Goal: Task Accomplishment & Management: Use online tool/utility

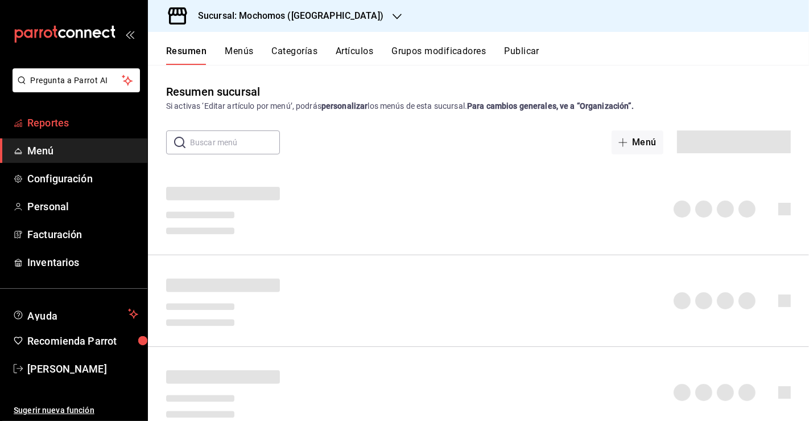
click at [79, 118] on span "Reportes" at bounding box center [82, 122] width 111 height 15
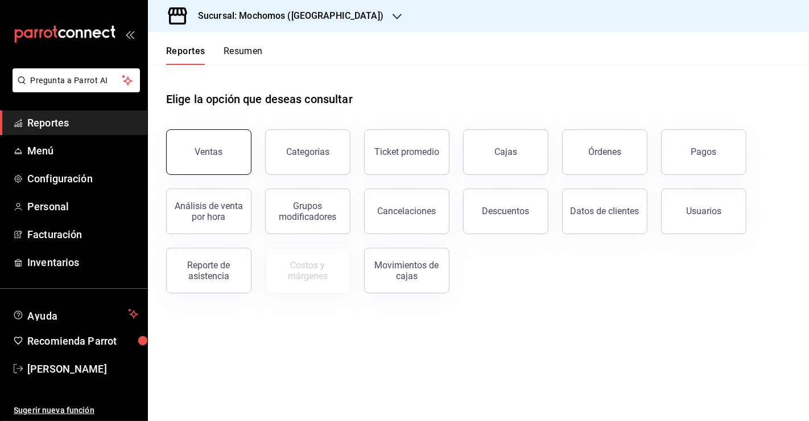
click at [229, 134] on button "Ventas" at bounding box center [208, 152] width 85 height 46
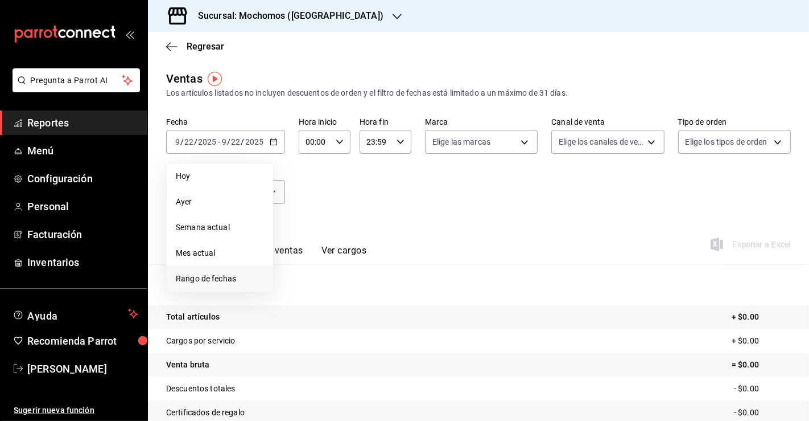
click at [215, 283] on span "Rango de fechas" at bounding box center [220, 279] width 88 height 12
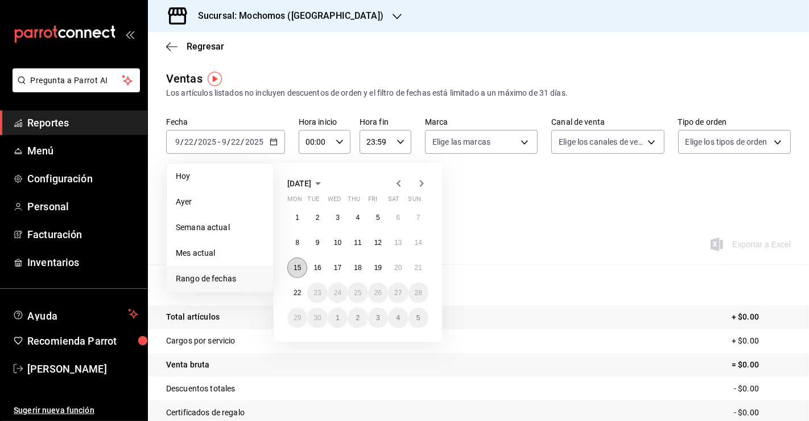
click at [295, 272] on button "15" at bounding box center [297, 267] width 20 height 20
click at [312, 271] on button "16" at bounding box center [317, 267] width 20 height 20
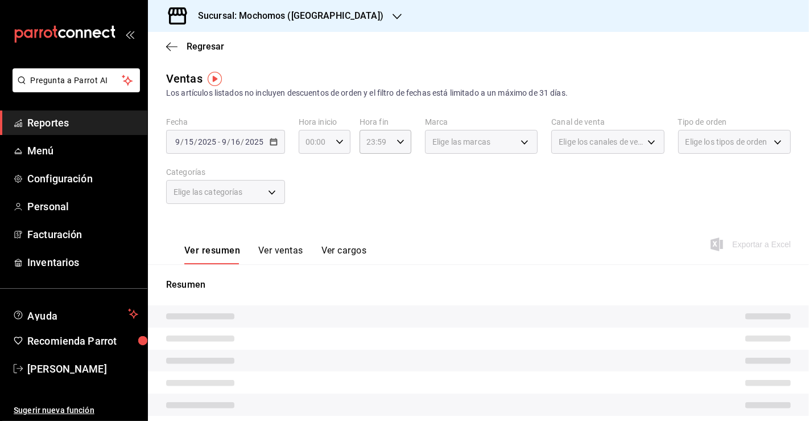
click at [341, 135] on div "00:00 Hora inicio" at bounding box center [325, 142] width 52 height 24
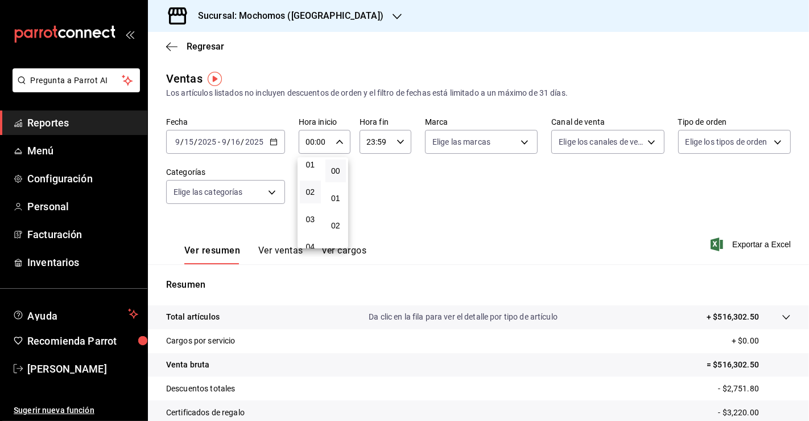
scroll to position [35, 0]
click at [314, 216] on button "03" at bounding box center [310, 217] width 21 height 23
type input "03:00"
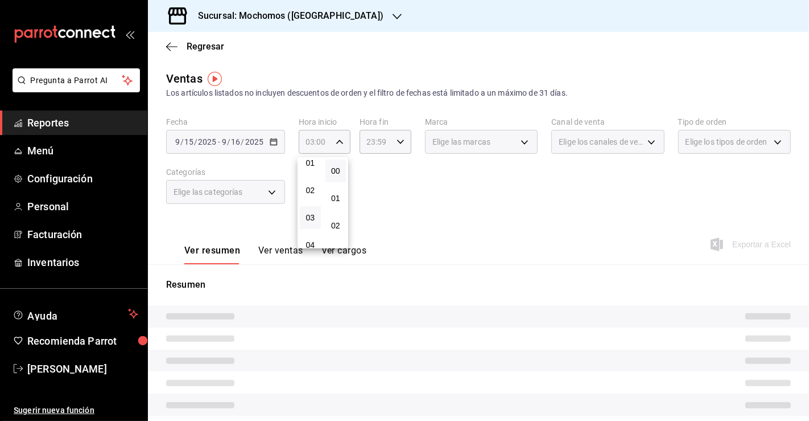
click at [393, 143] on div at bounding box center [404, 210] width 809 height 421
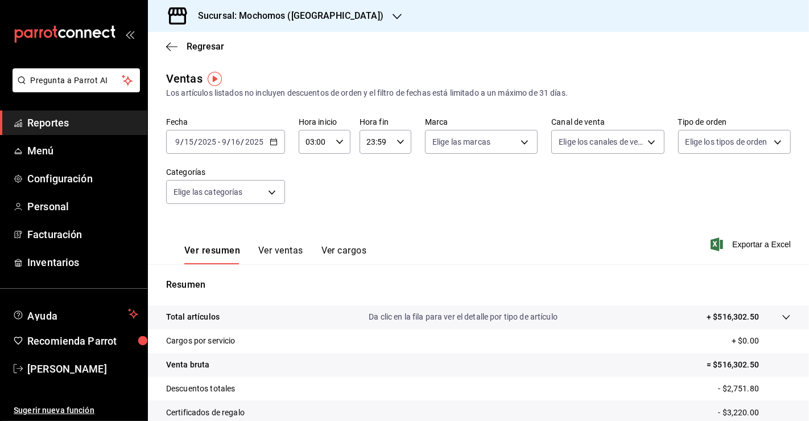
click at [398, 143] on icon "button" at bounding box center [401, 142] width 8 height 8
click at [374, 195] on span "03" at bounding box center [369, 192] width 7 height 9
type input "03:59"
click at [678, 207] on div at bounding box center [404, 210] width 809 height 421
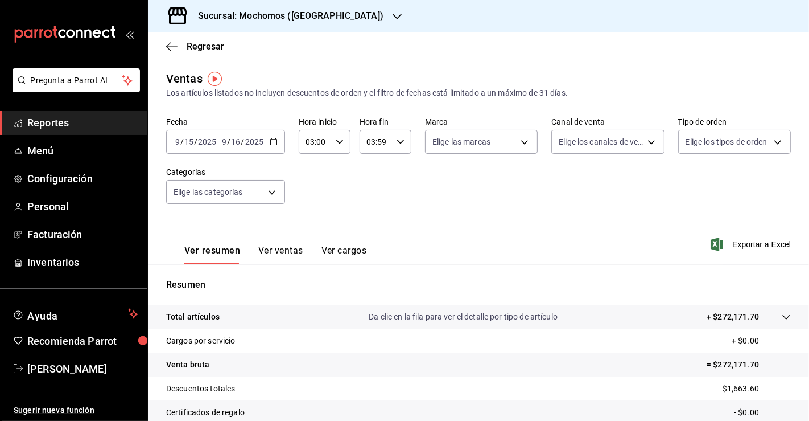
scroll to position [125, 0]
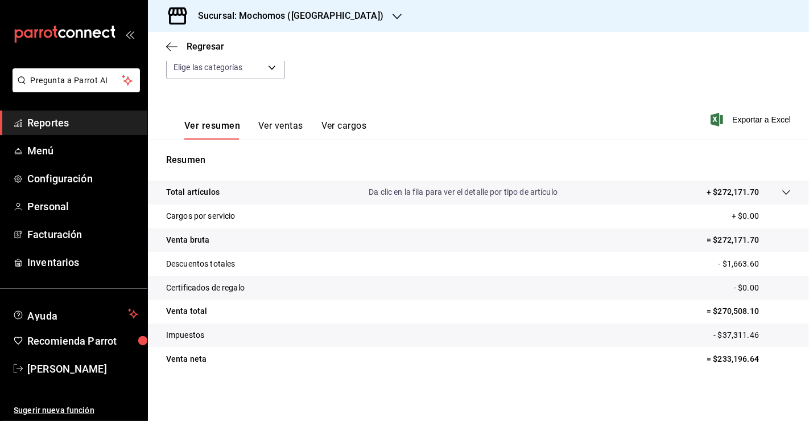
click at [736, 358] on p "= $233,196.64" at bounding box center [749, 359] width 84 height 12
click at [741, 355] on p "= $233,196.64" at bounding box center [749, 359] width 84 height 12
copy p "233,196.64"
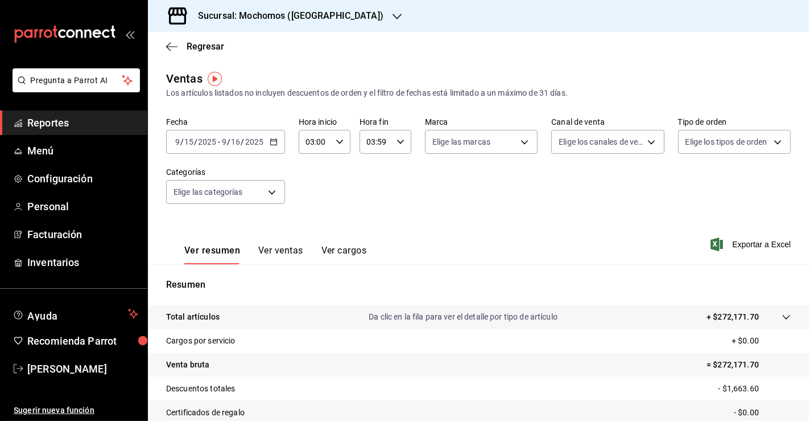
click at [267, 138] on div "[DATE] [DATE] - [DATE] [DATE]" at bounding box center [225, 142] width 119 height 24
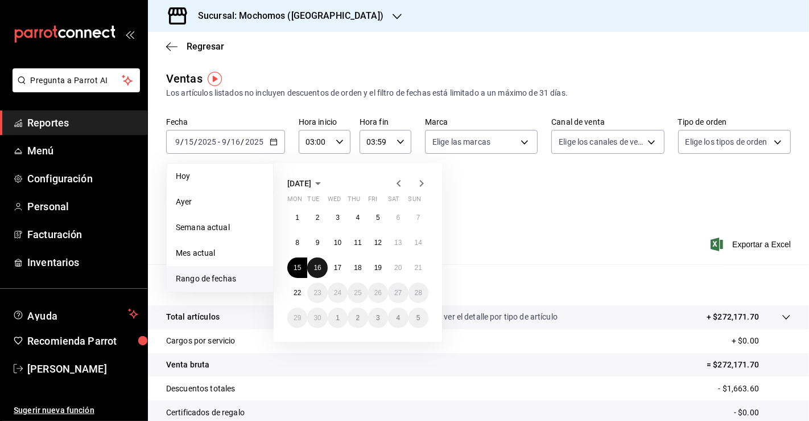
click at [319, 272] on button "16" at bounding box center [317, 267] width 20 height 20
click at [345, 266] on button "17" at bounding box center [338, 267] width 20 height 20
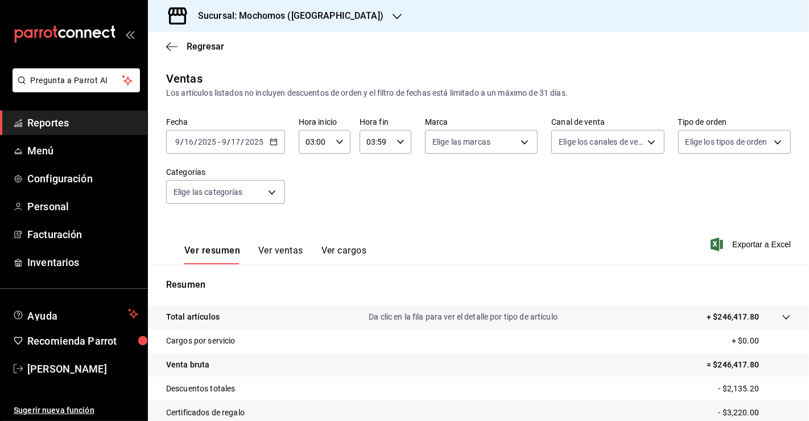
scroll to position [125, 0]
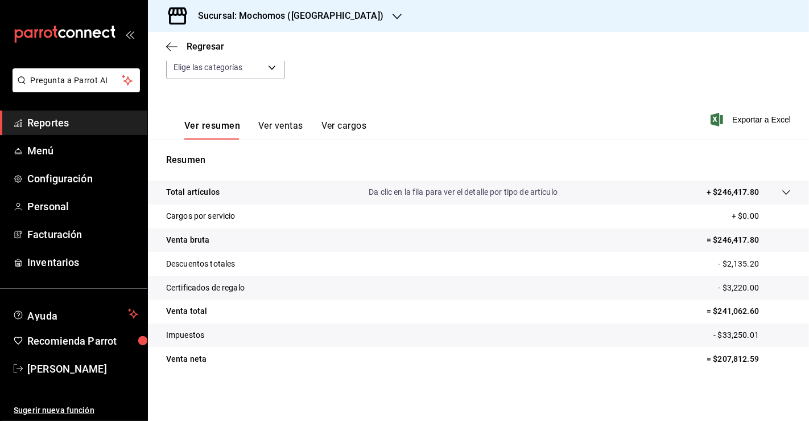
click at [719, 362] on p "= $207,812.59" at bounding box center [749, 359] width 84 height 12
copy p "207,812.59"
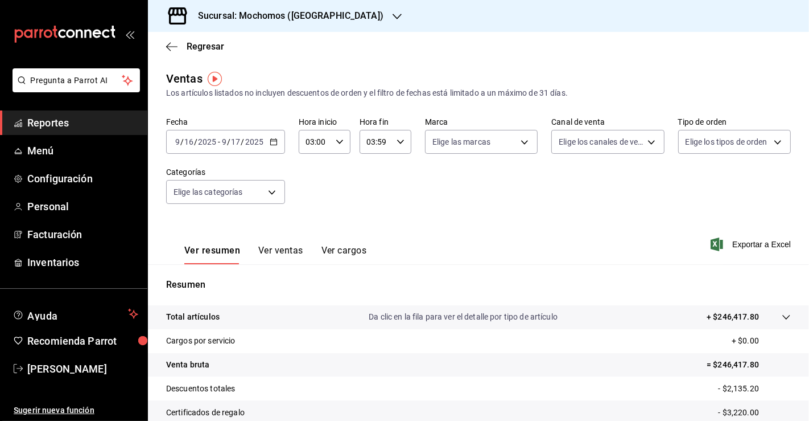
click at [274, 139] on icon "button" at bounding box center [274, 142] width 8 height 8
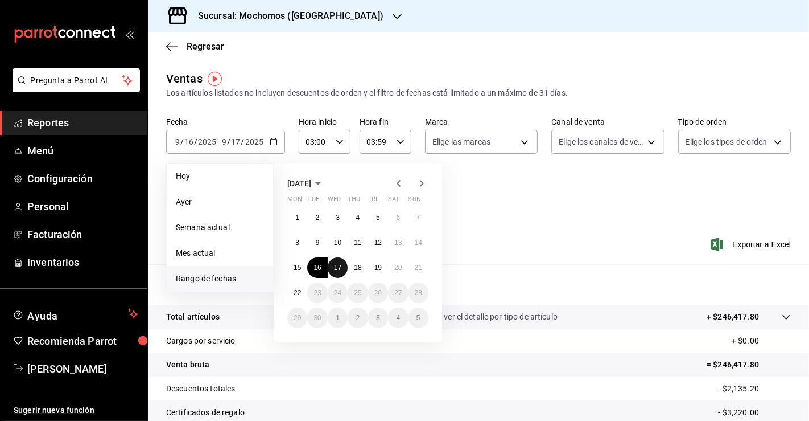
click at [341, 274] on button "17" at bounding box center [338, 267] width 20 height 20
click at [353, 270] on button "18" at bounding box center [358, 267] width 20 height 20
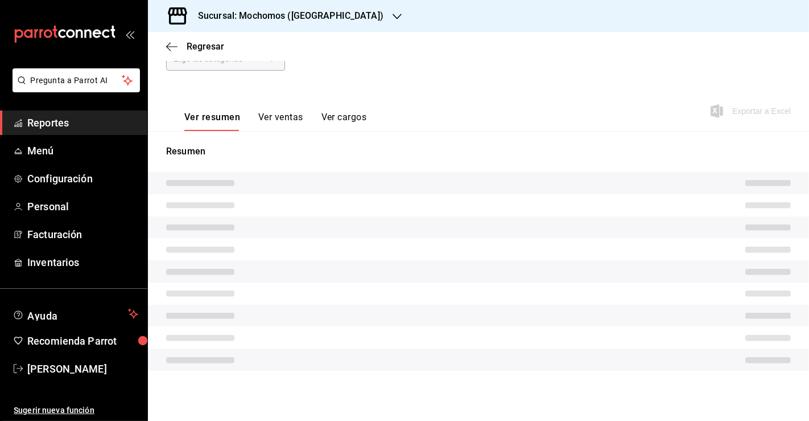
scroll to position [125, 0]
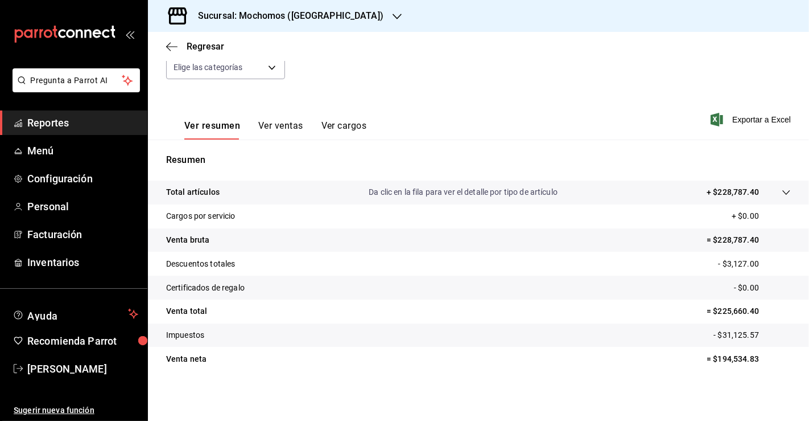
click at [729, 355] on p "= $194,534.83" at bounding box center [749, 359] width 84 height 12
copy p "194,534.83"
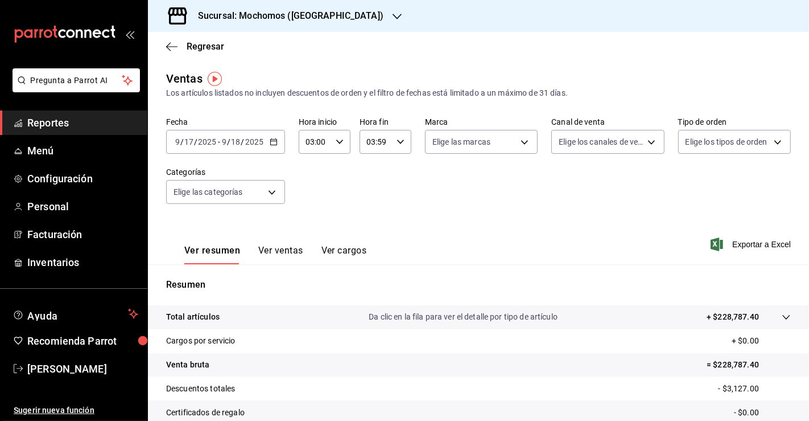
click at [276, 144] on icon "button" at bounding box center [274, 142] width 8 height 8
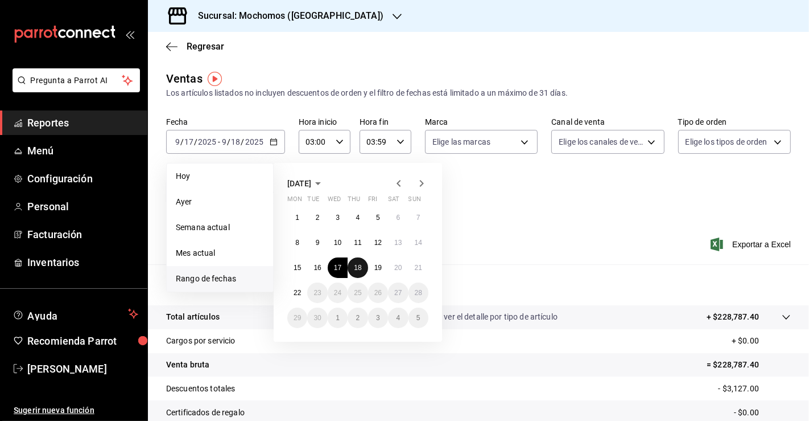
click at [357, 271] on button "18" at bounding box center [358, 267] width 20 height 20
click at [386, 273] on button "19" at bounding box center [378, 267] width 20 height 20
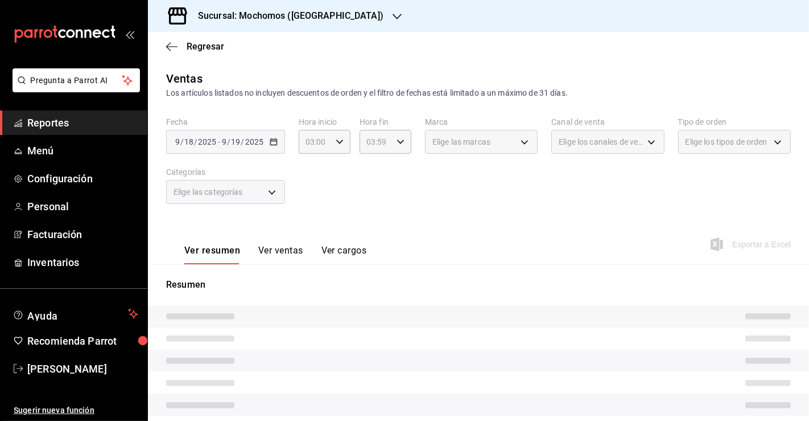
scroll to position [125, 0]
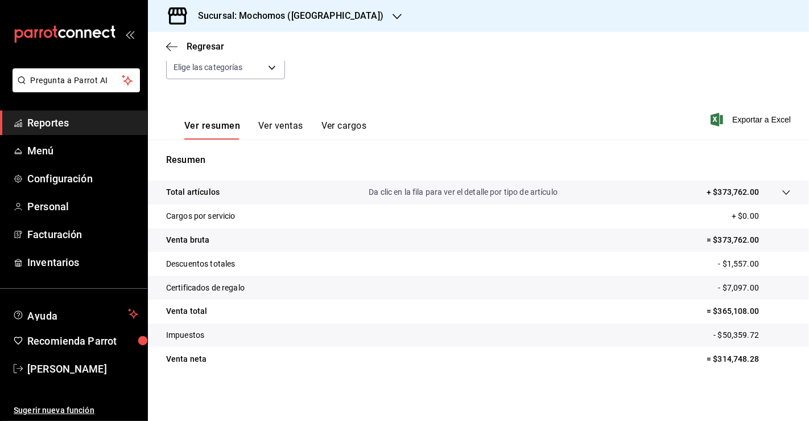
click at [728, 360] on p "= $314,748.28" at bounding box center [749, 359] width 84 height 12
copy p "314,748.28"
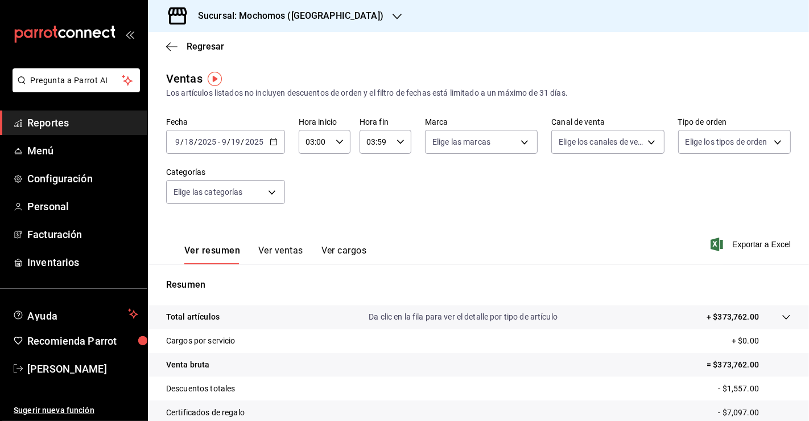
click at [277, 140] on div "[DATE] [DATE] - [DATE] [DATE]" at bounding box center [225, 142] width 119 height 24
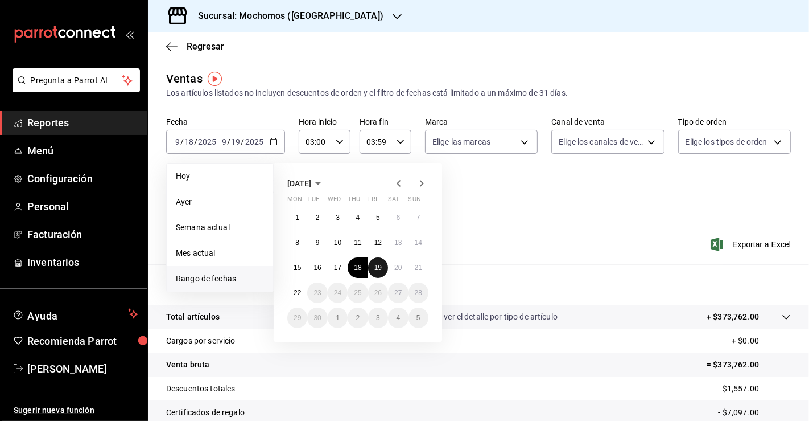
click at [377, 267] on abbr "19" at bounding box center [377, 267] width 7 height 8
click at [403, 271] on button "20" at bounding box center [398, 267] width 20 height 20
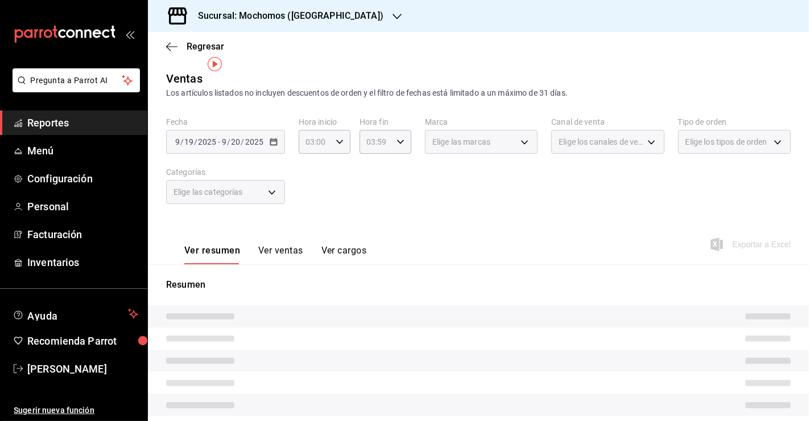
scroll to position [125, 0]
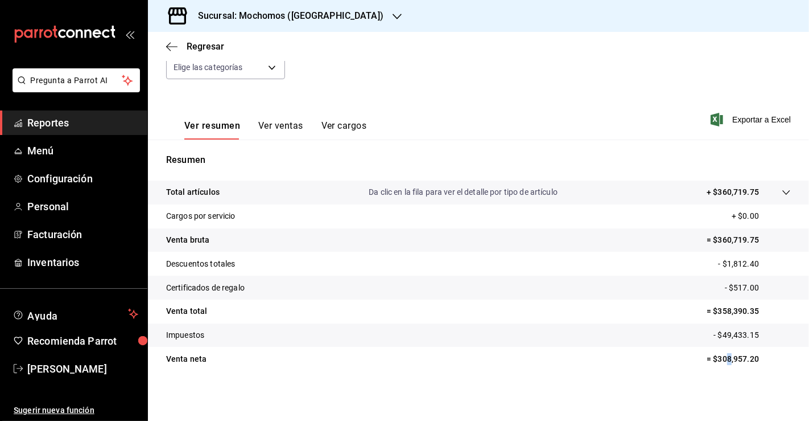
click at [720, 365] on tr "Venta [PERSON_NAME] = $308,957.20" at bounding box center [478, 359] width 661 height 24
click at [728, 358] on p "= $308,957.20" at bounding box center [749, 359] width 84 height 12
copy p "308,957.20"
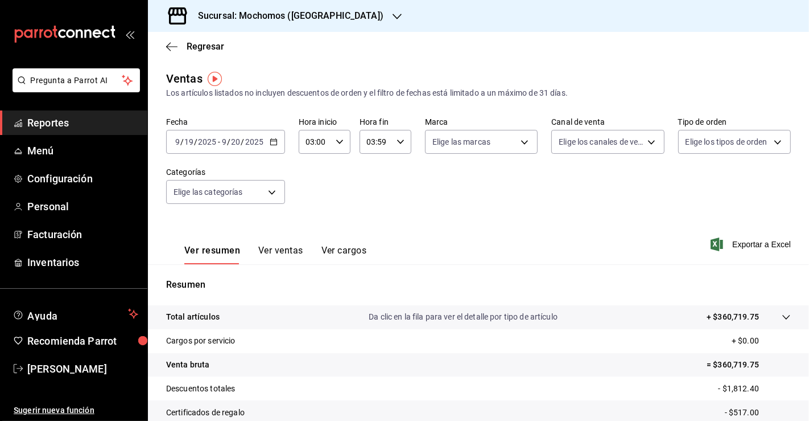
click at [278, 145] on div "[DATE] [DATE] - [DATE] [DATE]" at bounding box center [225, 142] width 119 height 24
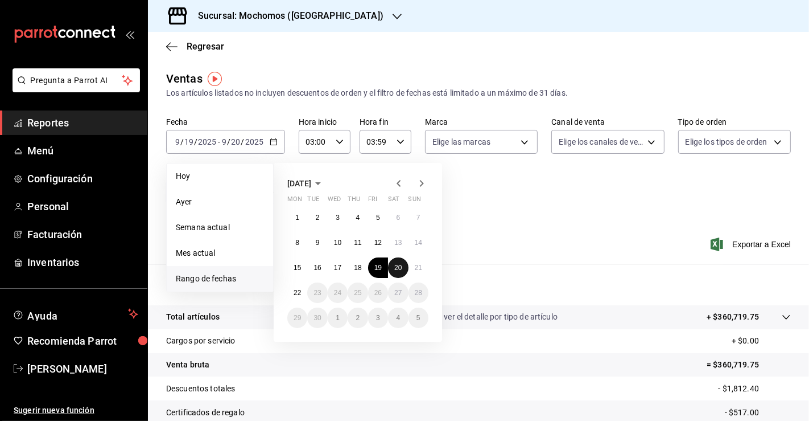
click at [395, 270] on abbr "20" at bounding box center [397, 267] width 7 height 8
click at [415, 270] on abbr "21" at bounding box center [418, 267] width 7 height 8
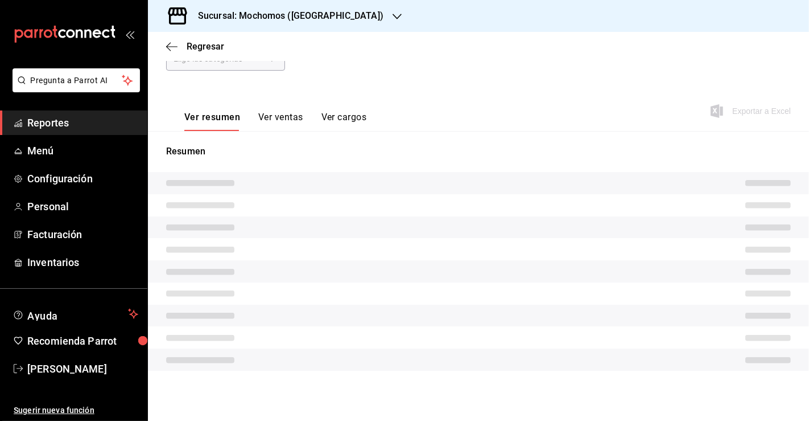
scroll to position [125, 0]
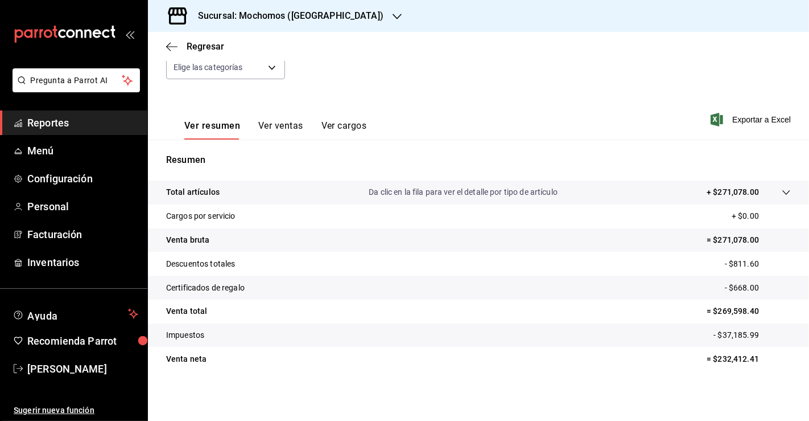
click at [726, 348] on tr "Venta [PERSON_NAME] = $232,412.41" at bounding box center [478, 359] width 661 height 24
click at [723, 359] on p "= $232,412.41" at bounding box center [749, 359] width 84 height 12
copy p "232,412.41"
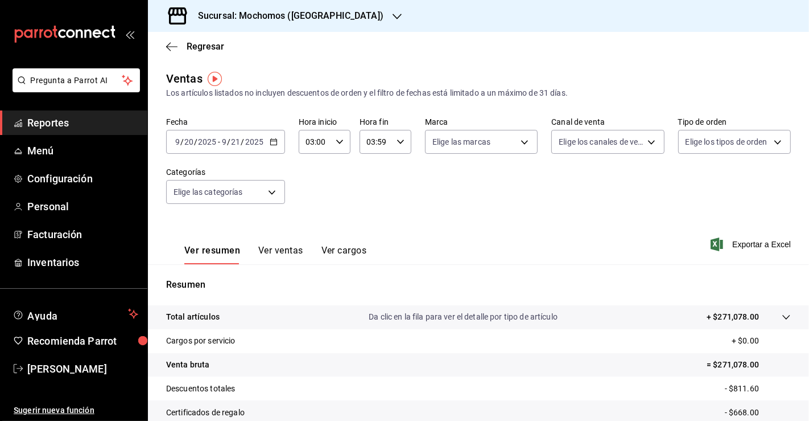
click at [267, 143] on div "[DATE] [DATE] - [DATE] [DATE]" at bounding box center [225, 142] width 119 height 24
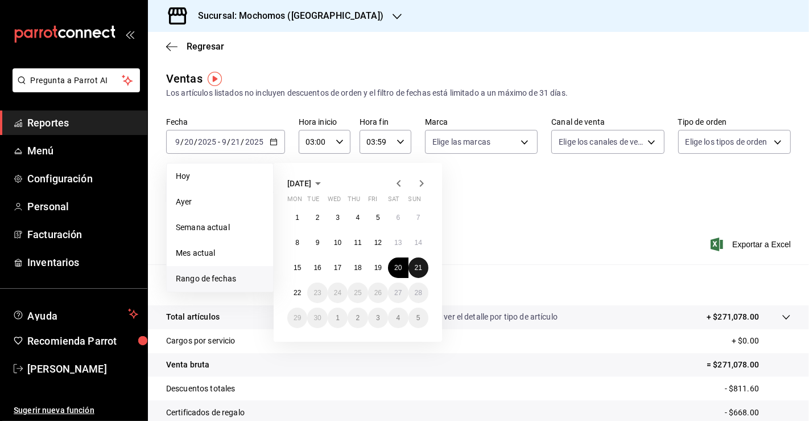
click at [417, 267] on abbr "21" at bounding box center [418, 267] width 7 height 8
click at [300, 298] on button "22" at bounding box center [297, 292] width 20 height 20
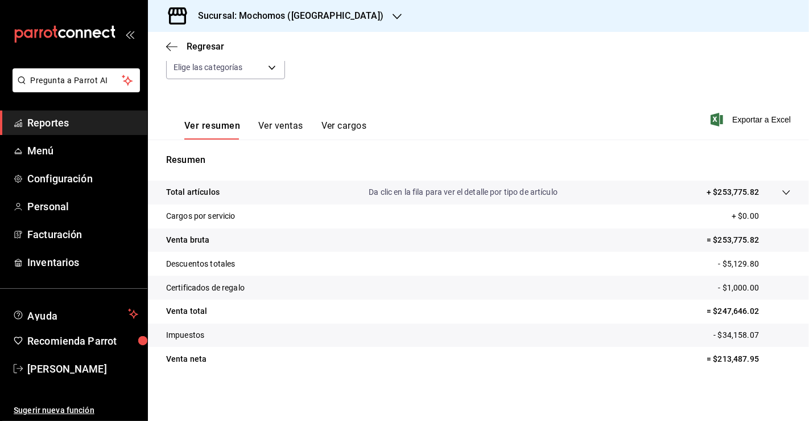
scroll to position [125, 0]
click at [759, 361] on p "= $213,487.95" at bounding box center [749, 359] width 84 height 12
click at [734, 363] on p "= $213,487.95" at bounding box center [749, 359] width 84 height 12
click at [735, 361] on p "= $213,487.95" at bounding box center [749, 359] width 84 height 12
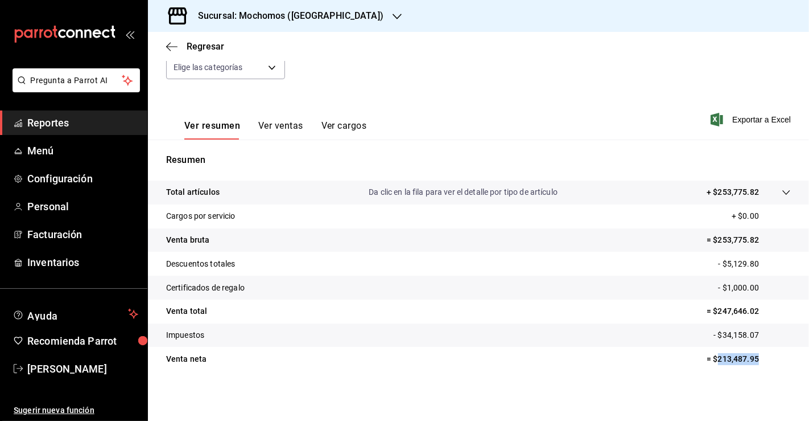
click at [735, 361] on p "= $213,487.95" at bounding box center [749, 359] width 84 height 12
copy p "213,487.95"
click at [86, 118] on span "Reportes" at bounding box center [82, 122] width 111 height 15
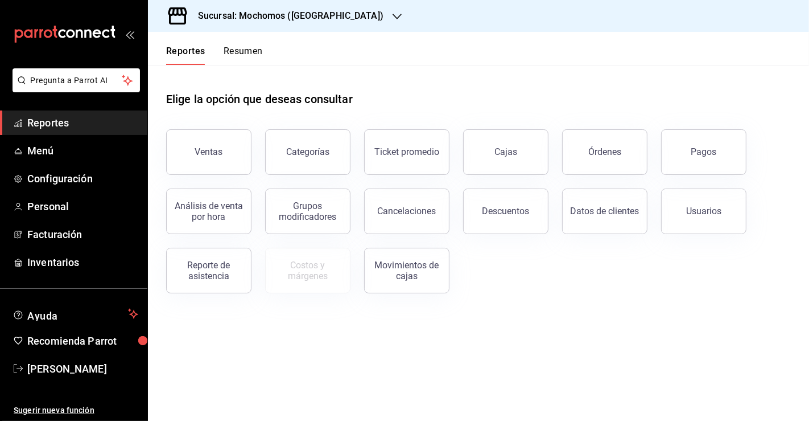
click at [205, 177] on div "Análisis de venta por hora" at bounding box center [201, 204] width 99 height 59
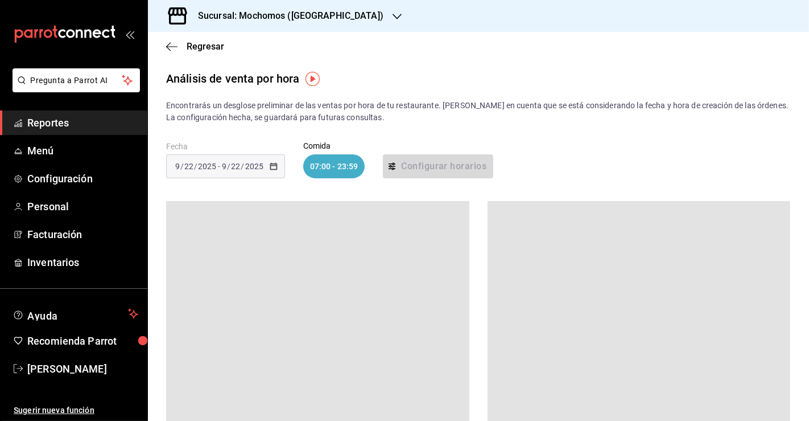
click at [63, 127] on span "Reportes" at bounding box center [82, 122] width 111 height 15
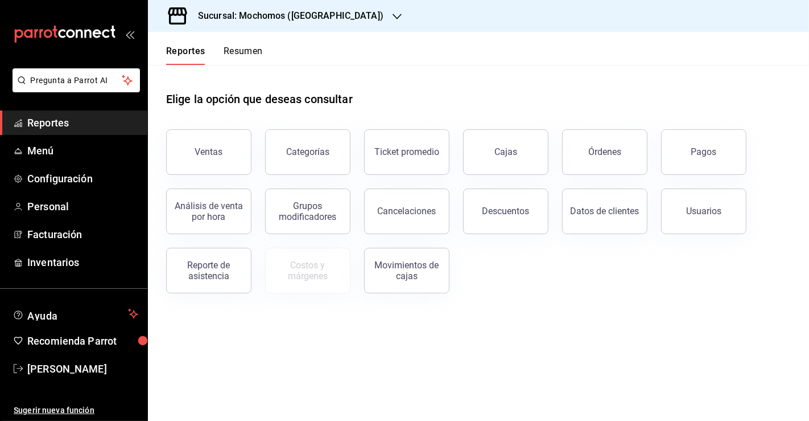
click at [158, 135] on div "Ventas" at bounding box center [201, 145] width 99 height 59
click at [205, 150] on div "Ventas" at bounding box center [209, 151] width 28 height 11
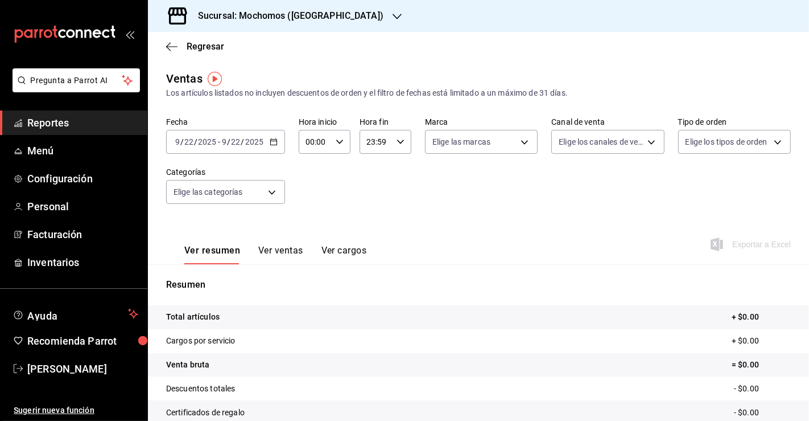
click at [281, 148] on div "[DATE] [DATE] - [DATE] [DATE]" at bounding box center [225, 142] width 119 height 24
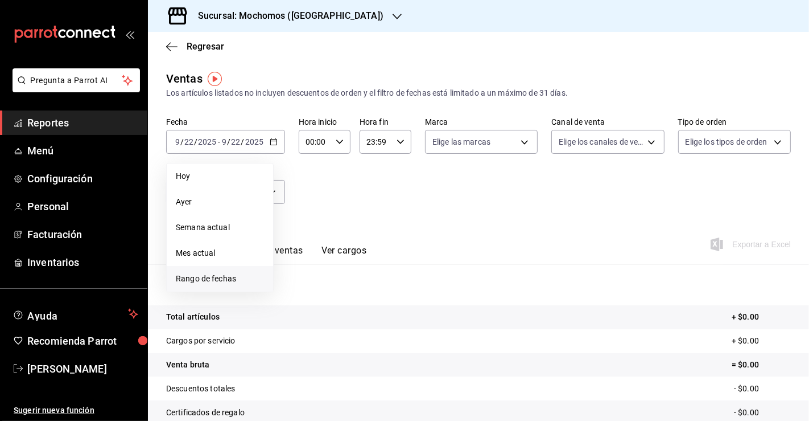
click at [236, 276] on span "Rango de fechas" at bounding box center [220, 279] width 88 height 12
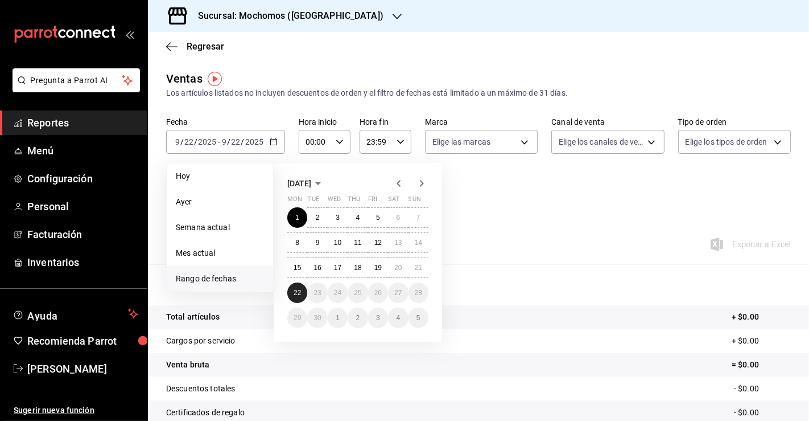
click at [294, 288] on abbr "22" at bounding box center [297, 292] width 7 height 8
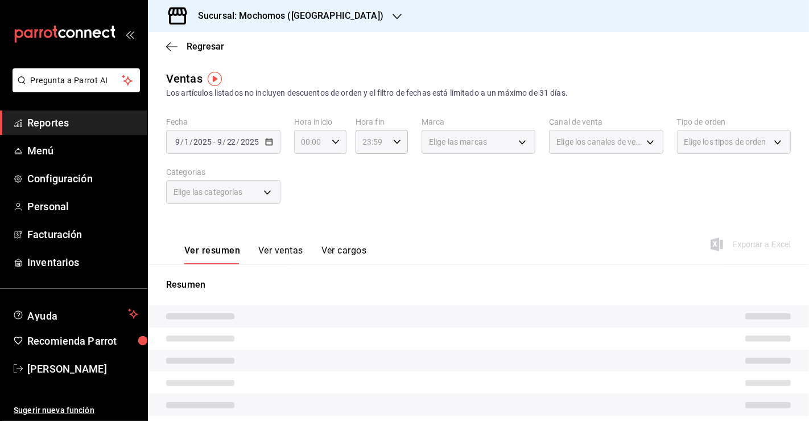
click at [332, 145] on icon "button" at bounding box center [336, 142] width 8 height 8
click at [307, 211] on span "03" at bounding box center [305, 212] width 7 height 9
type input "03:00"
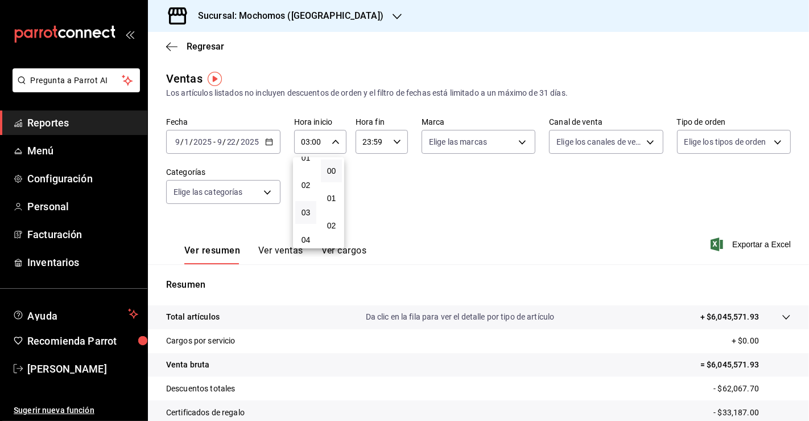
click at [685, 222] on div at bounding box center [404, 210] width 809 height 421
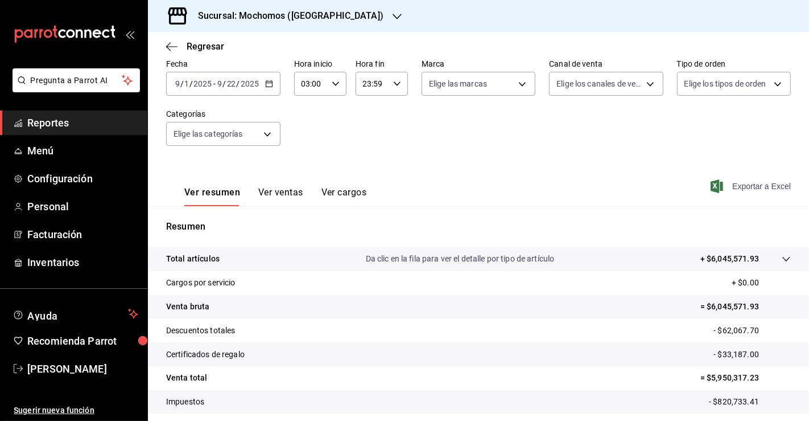
scroll to position [57, 0]
click at [762, 186] on span "Exportar a Excel" at bounding box center [752, 187] width 78 height 14
click at [267, 79] on div "[DATE] [DATE] - [DATE] [DATE]" at bounding box center [223, 84] width 114 height 24
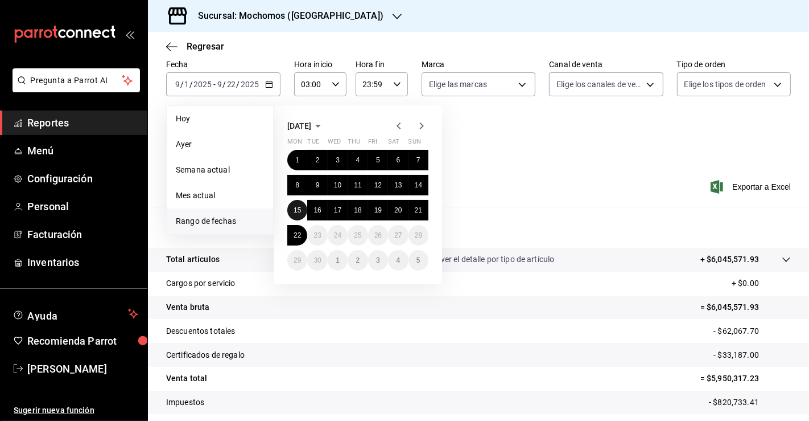
click at [302, 217] on button "15" at bounding box center [297, 210] width 20 height 20
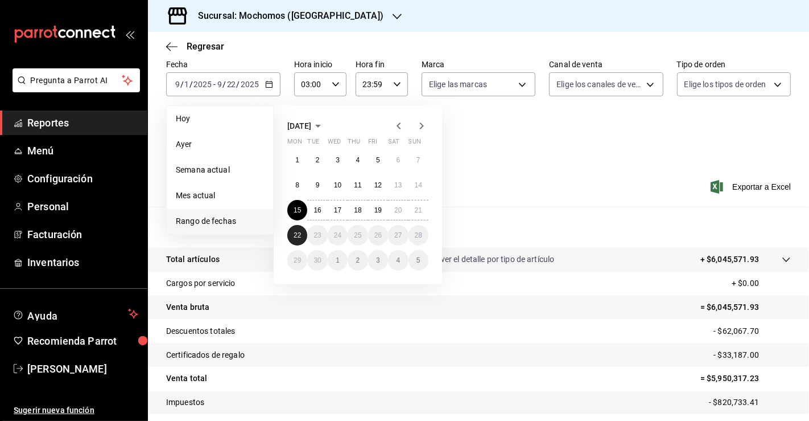
click at [296, 236] on abbr "22" at bounding box center [297, 235] width 7 height 8
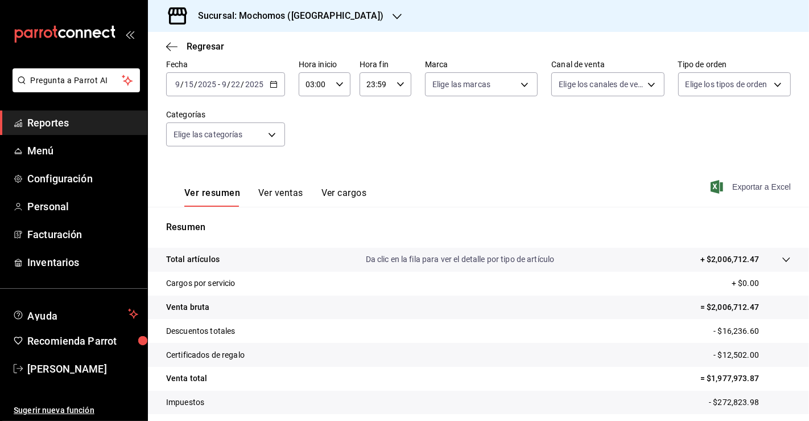
click at [748, 180] on span "Exportar a Excel" at bounding box center [752, 187] width 78 height 14
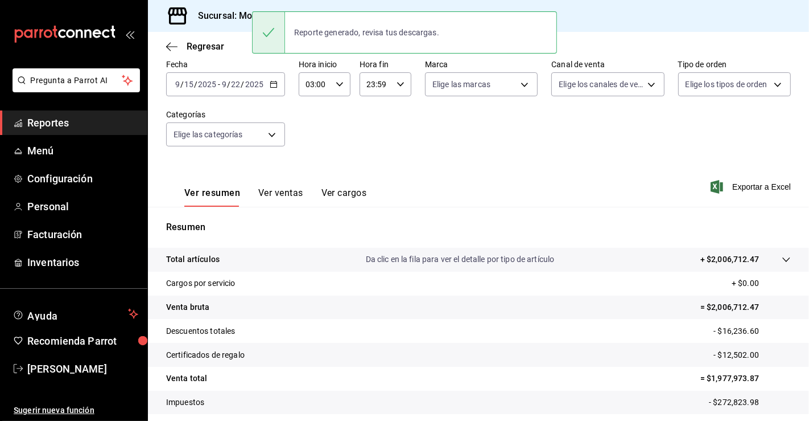
click at [69, 122] on span "Reportes" at bounding box center [82, 122] width 111 height 15
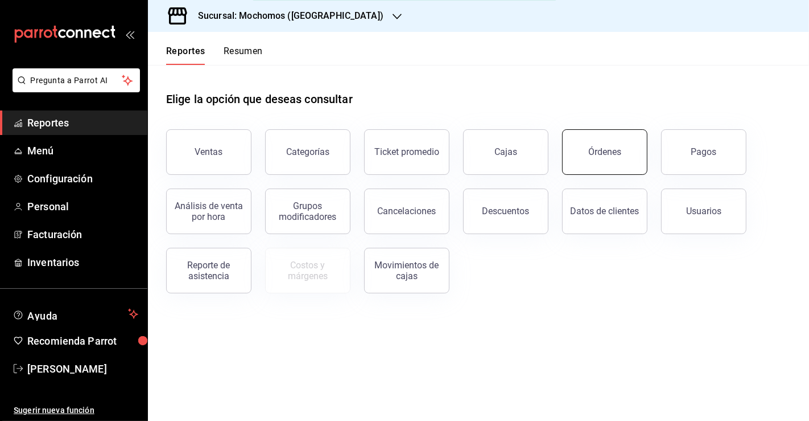
click at [607, 149] on div "Órdenes" at bounding box center [604, 151] width 33 height 11
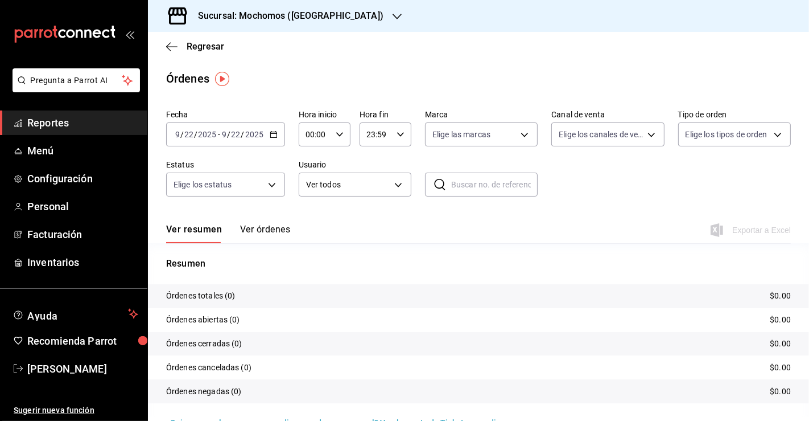
click at [270, 135] on \(Stroke\) "button" at bounding box center [273, 134] width 7 height 6
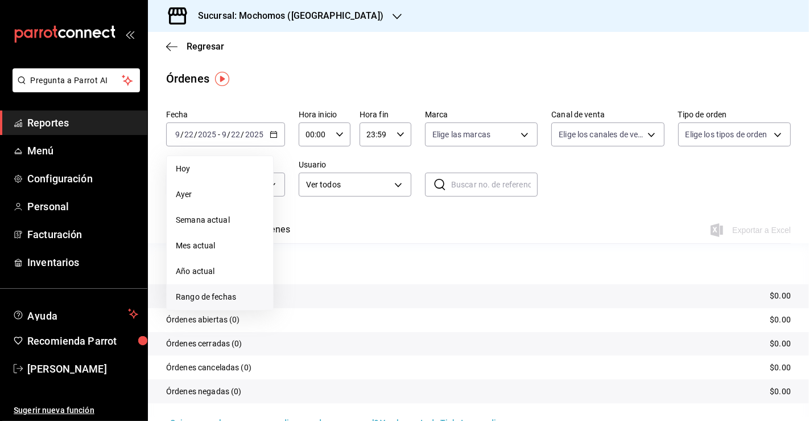
click at [215, 303] on li "Rango de fechas" at bounding box center [220, 297] width 106 height 26
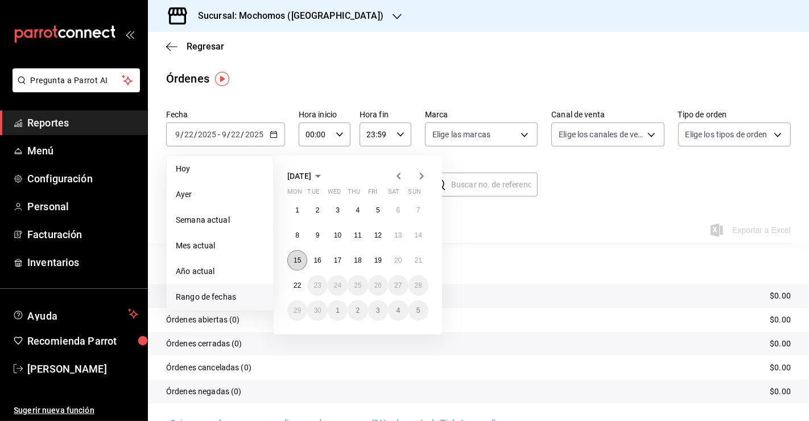
click at [300, 256] on button "15" at bounding box center [297, 260] width 20 height 20
click at [299, 285] on abbr "22" at bounding box center [297, 285] width 7 height 8
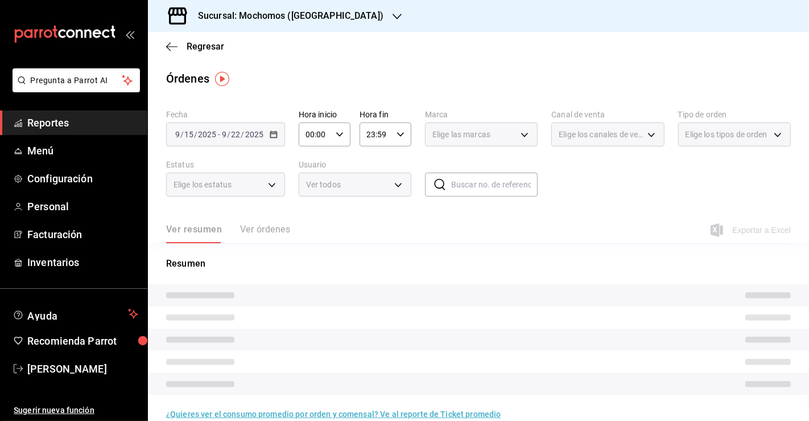
click at [331, 134] on div "00:00 Hora inicio" at bounding box center [325, 134] width 52 height 24
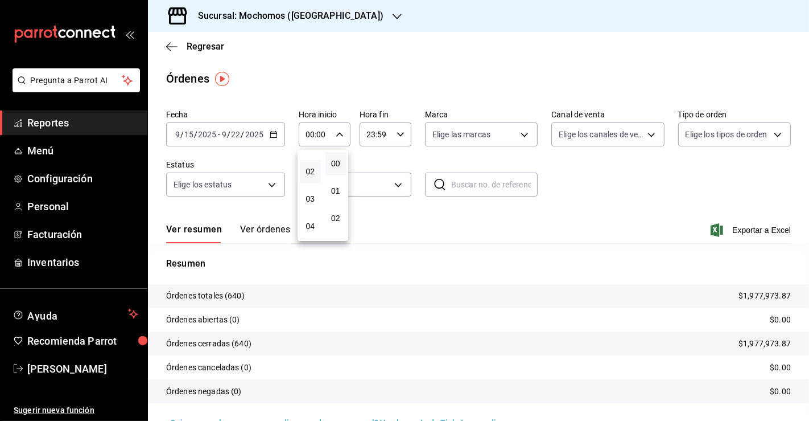
scroll to position [53, 0]
click at [312, 217] on span "04" at bounding box center [310, 219] width 7 height 9
type input "04:00"
click at [741, 233] on div at bounding box center [404, 210] width 809 height 421
click at [741, 233] on span "Exportar a Excel" at bounding box center [752, 230] width 78 height 14
